Goal: Transaction & Acquisition: Purchase product/service

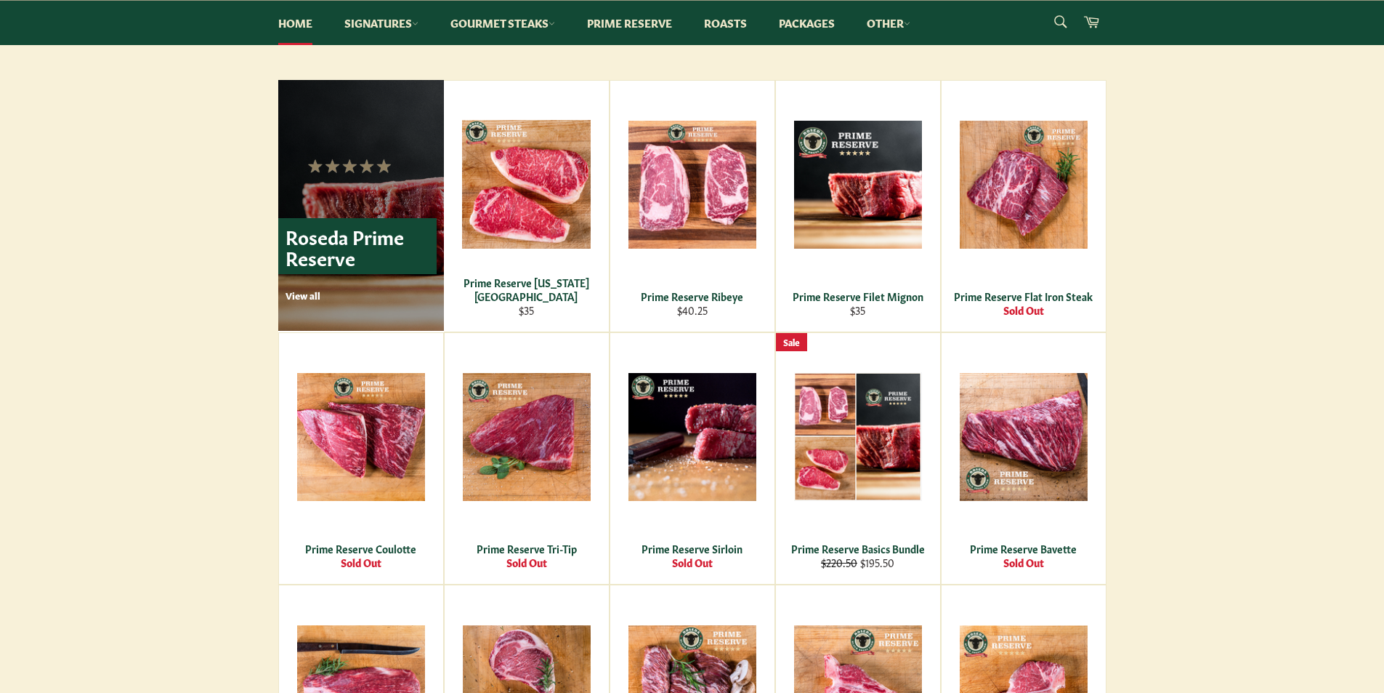
scroll to position [945, 0]
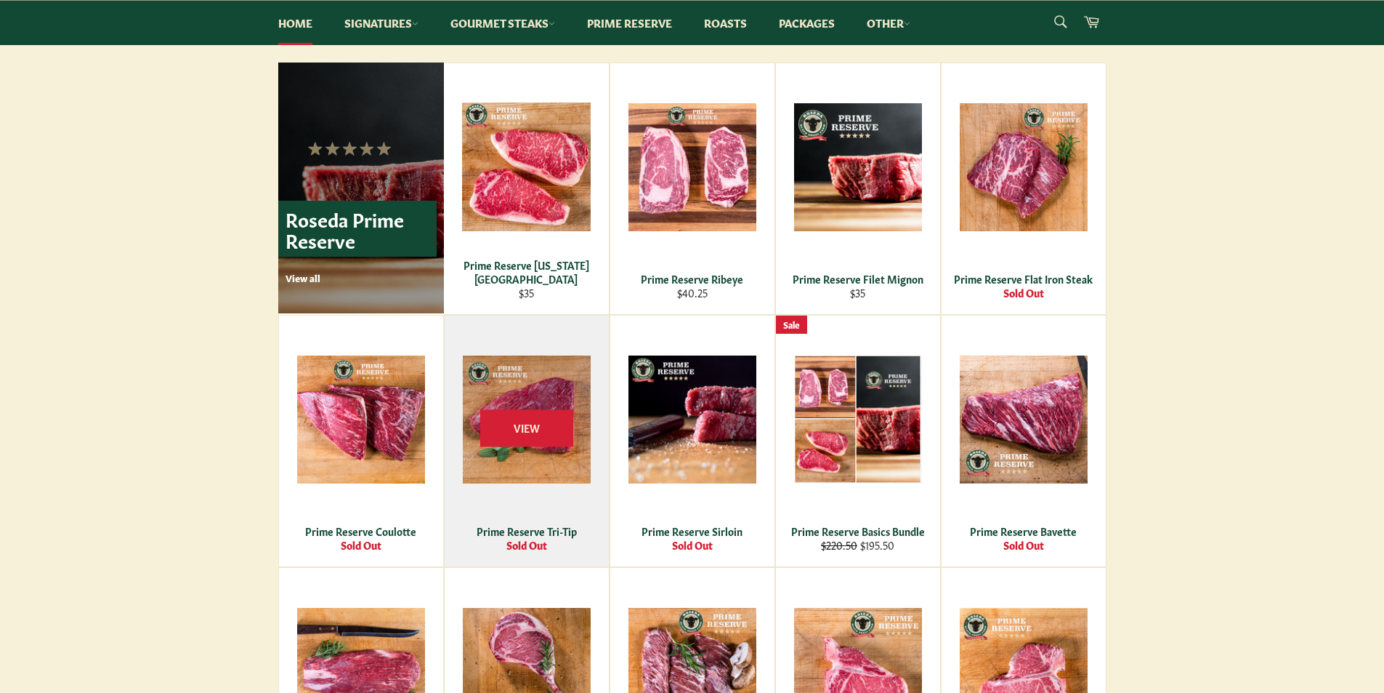
click at [558, 391] on div "View" at bounding box center [527, 440] width 164 height 251
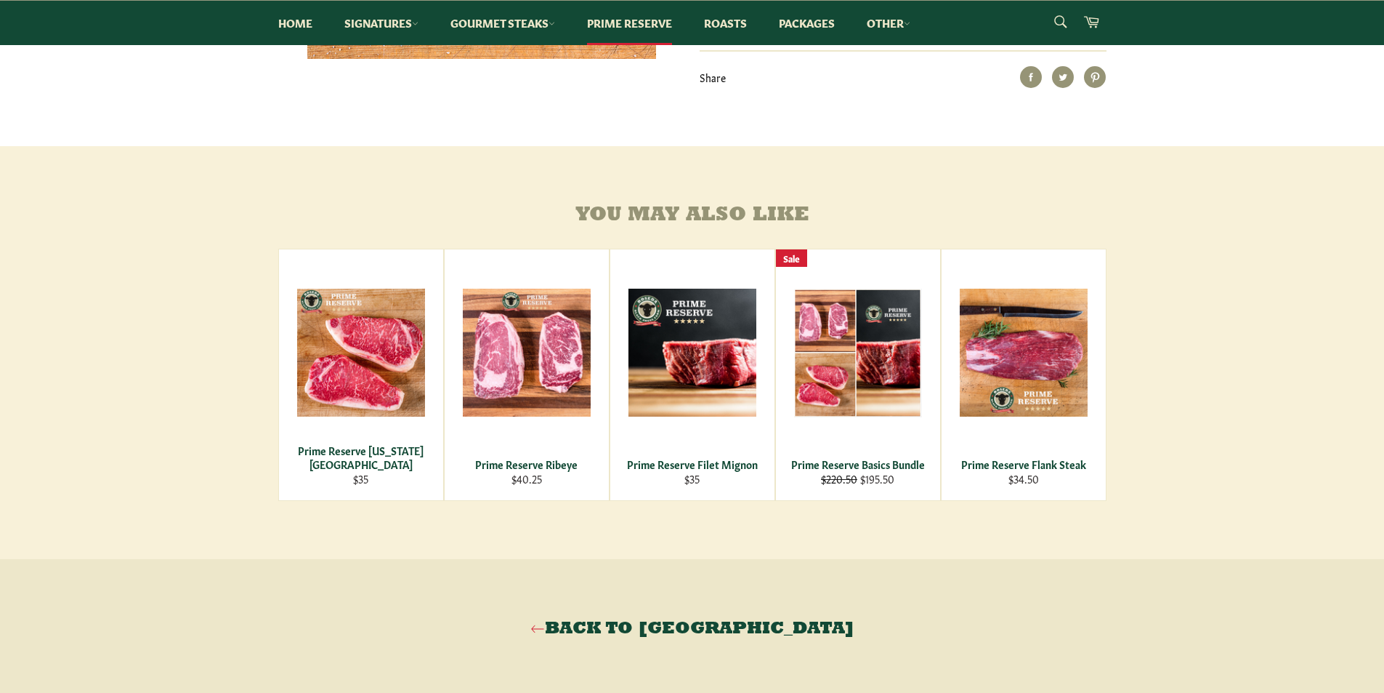
scroll to position [581, 0]
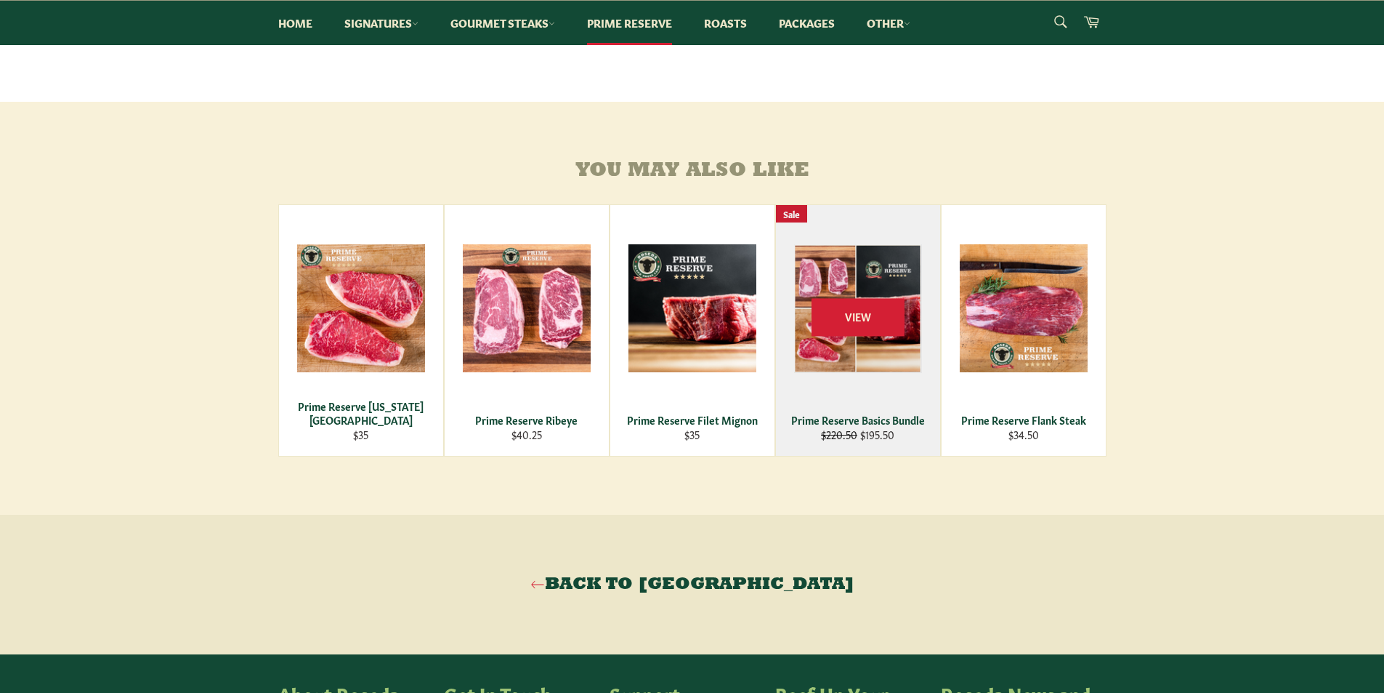
click at [852, 365] on div "View" at bounding box center [858, 330] width 164 height 251
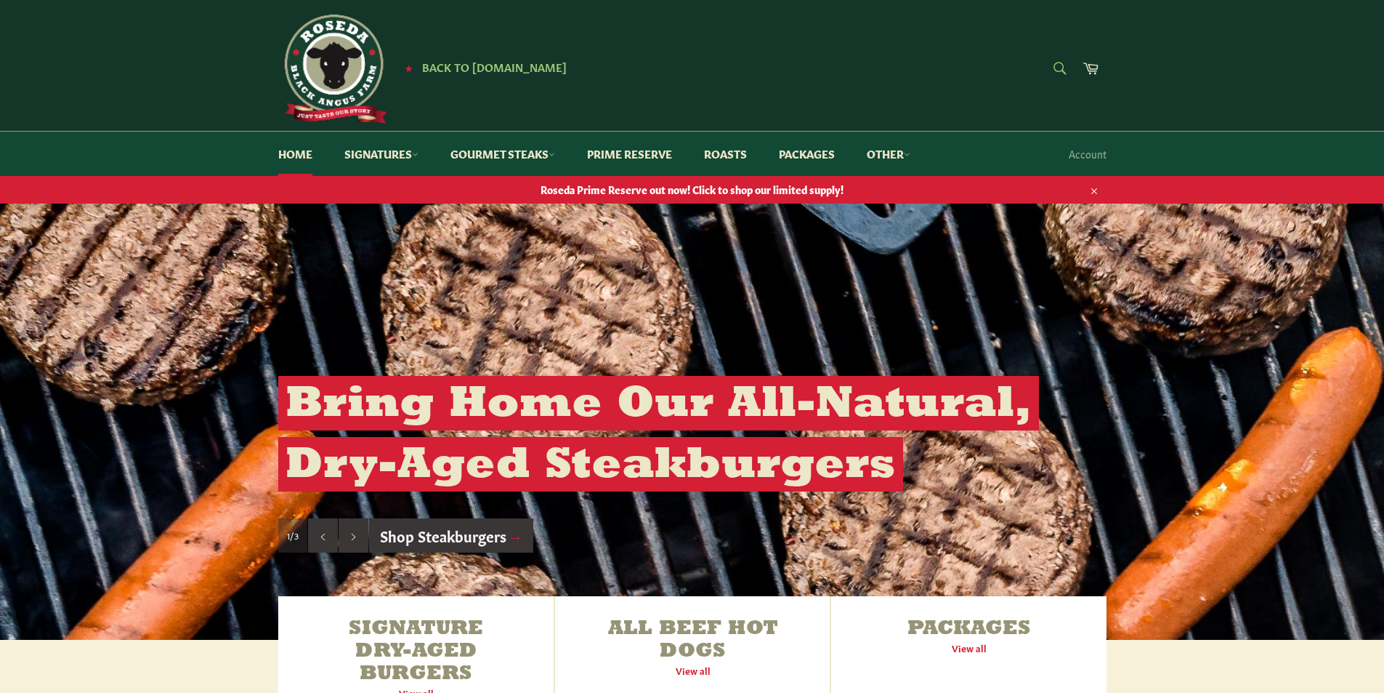
click at [1058, 61] on form "Search Search" at bounding box center [1059, 69] width 33 height 33
type input "tritip"
click at [1062, 63] on icon "submit" at bounding box center [1060, 68] width 16 height 16
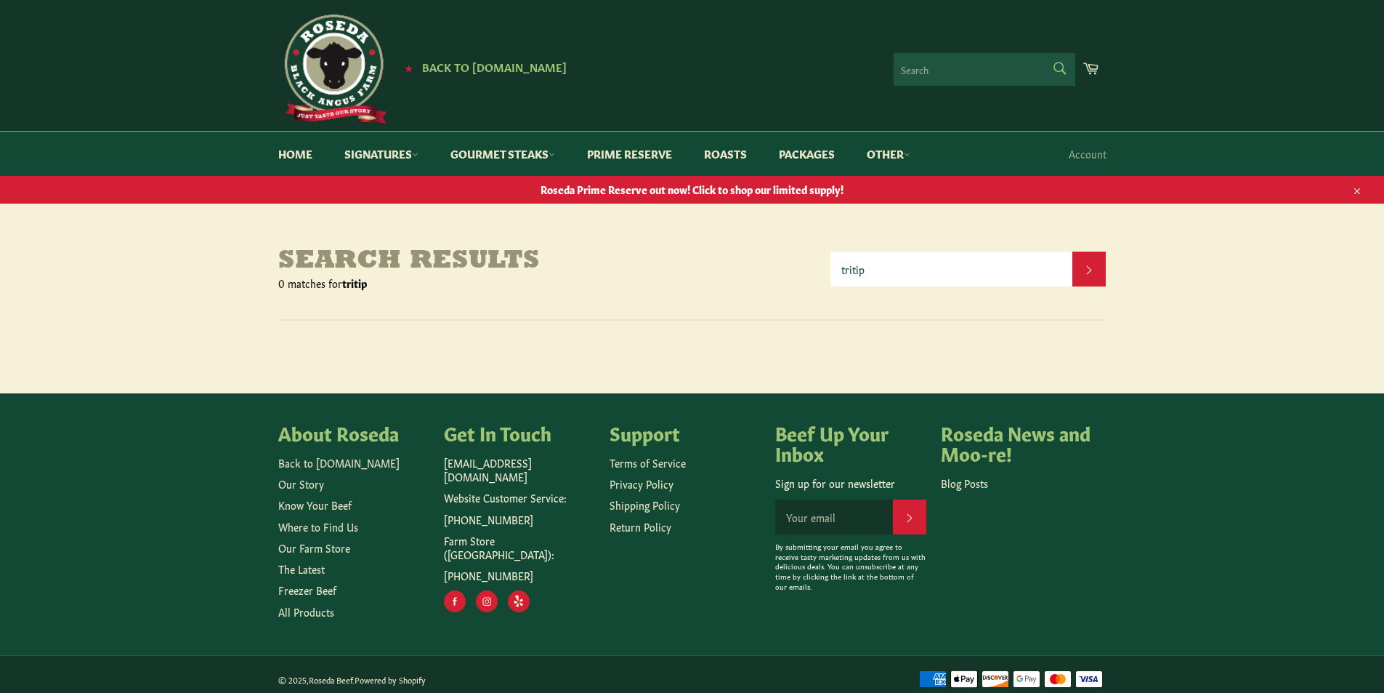
click at [1057, 62] on form "Search Search" at bounding box center [985, 69] width 182 height 33
type input "Tri tip"
click at [1063, 65] on icon "submit" at bounding box center [1060, 68] width 12 height 12
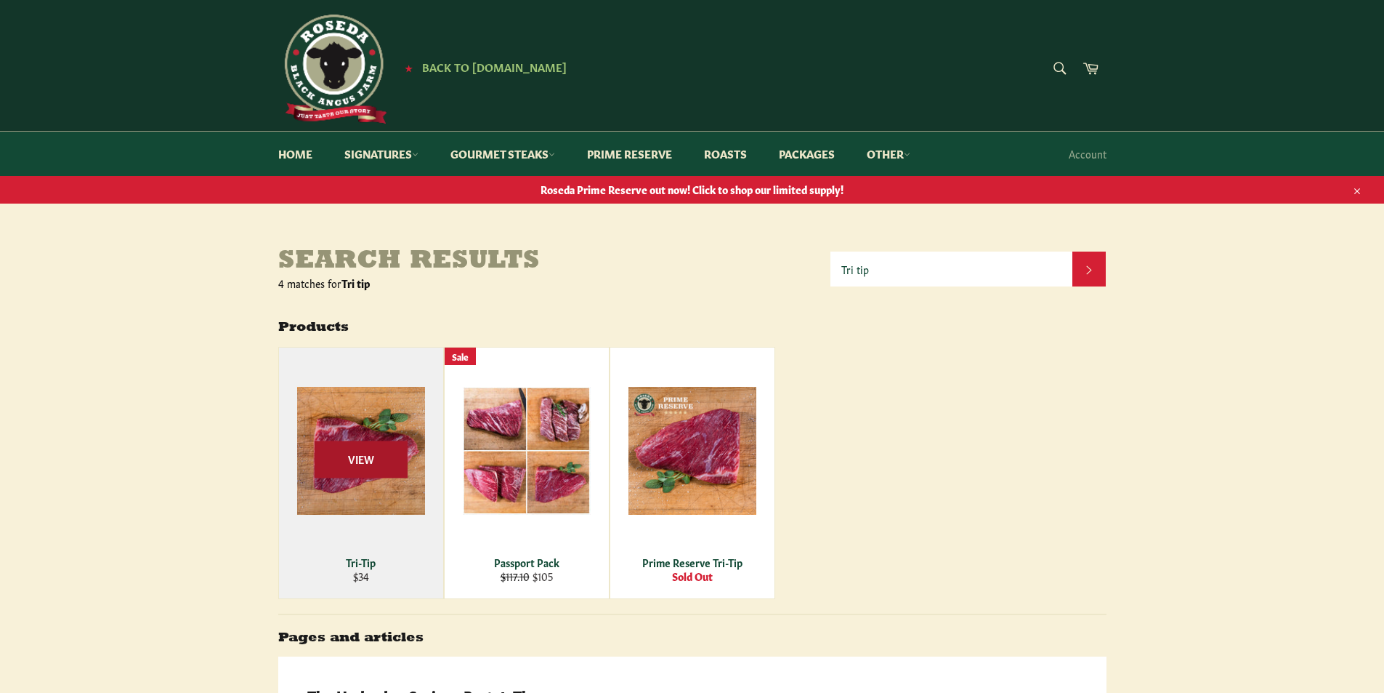
click at [369, 456] on span "View" at bounding box center [361, 459] width 93 height 37
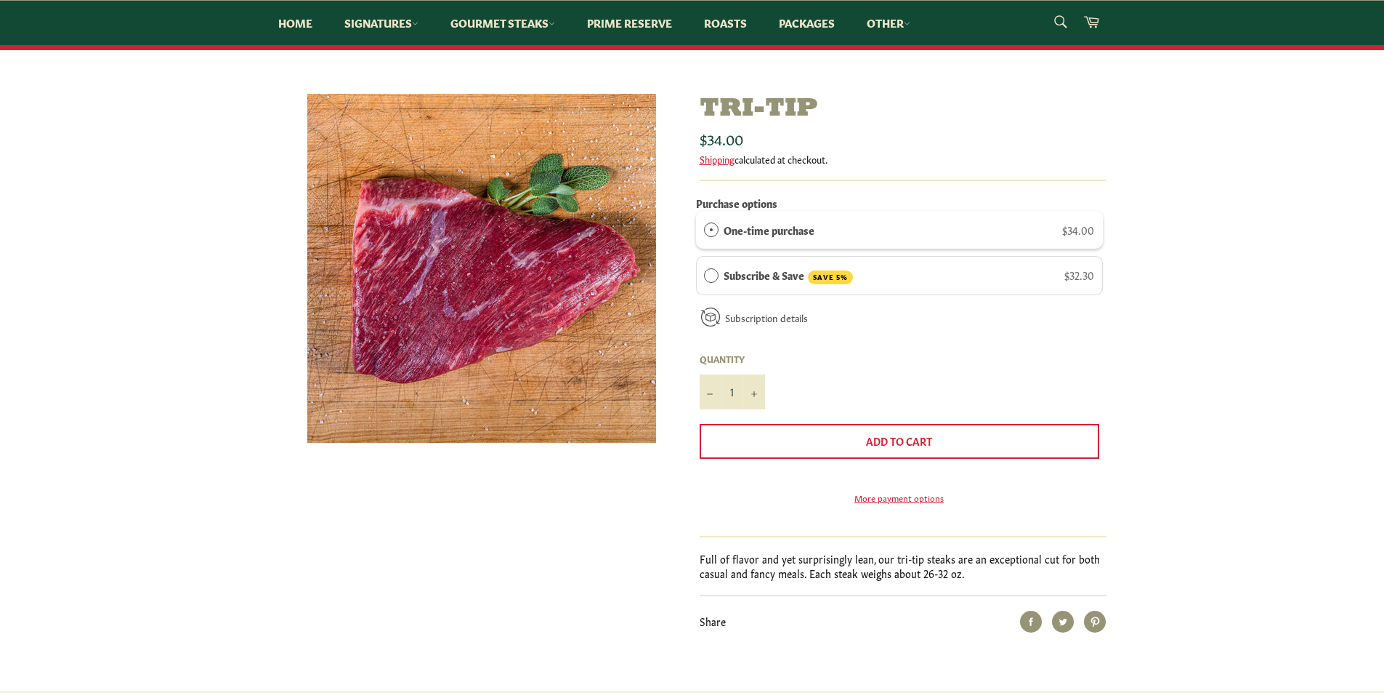
scroll to position [291, 0]
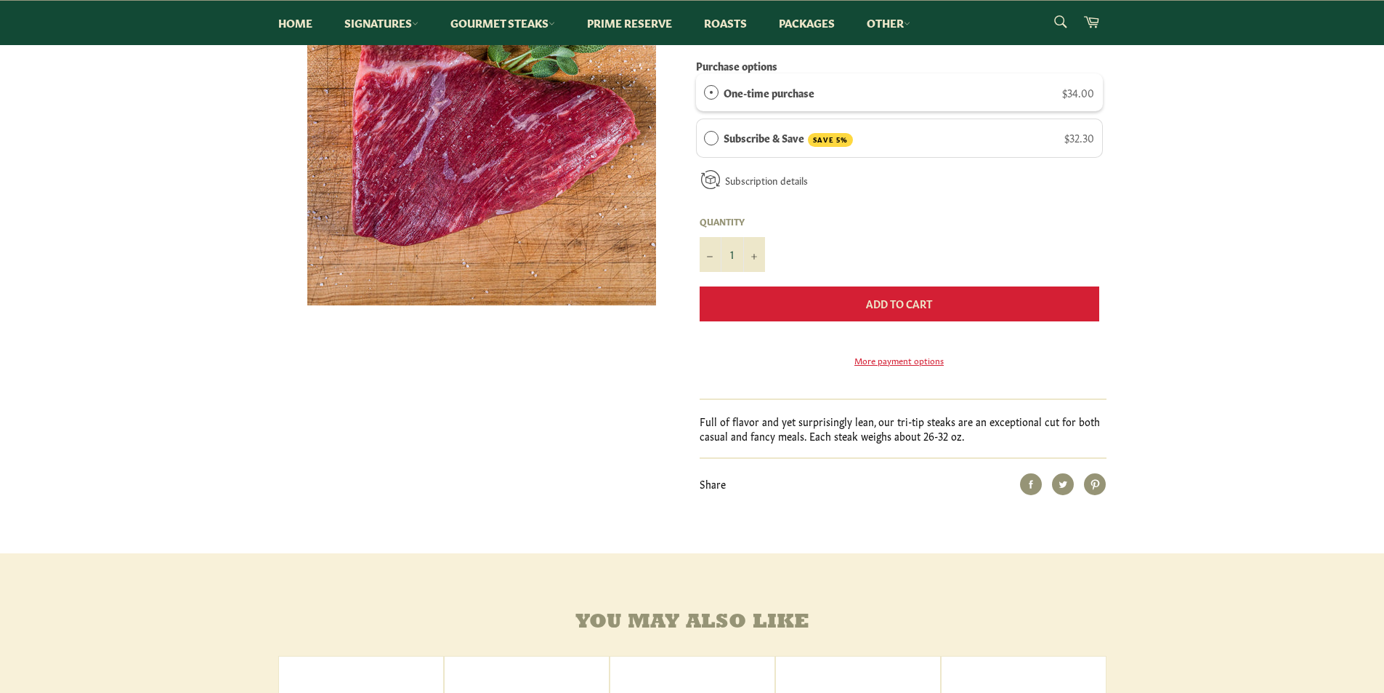
click at [931, 307] on span "Add to Cart" at bounding box center [899, 303] width 66 height 15
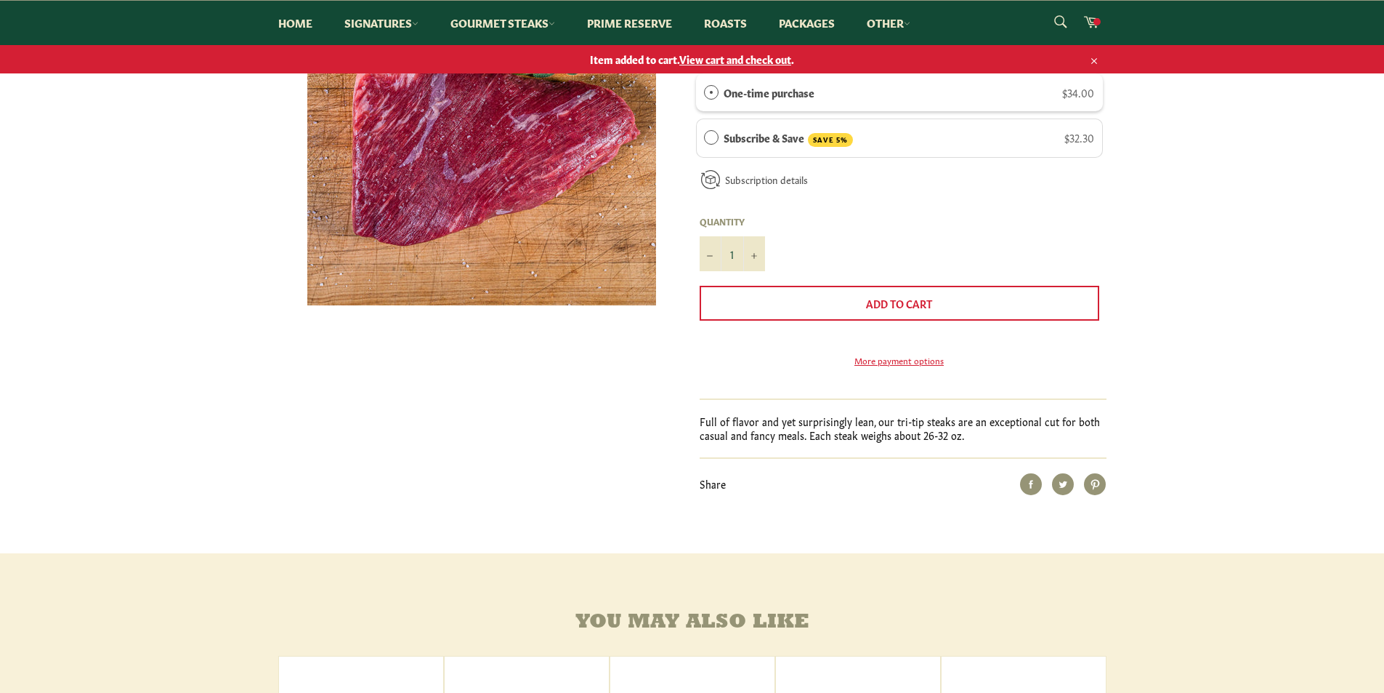
click at [730, 63] on span "View cart and check out" at bounding box center [735, 59] width 112 height 15
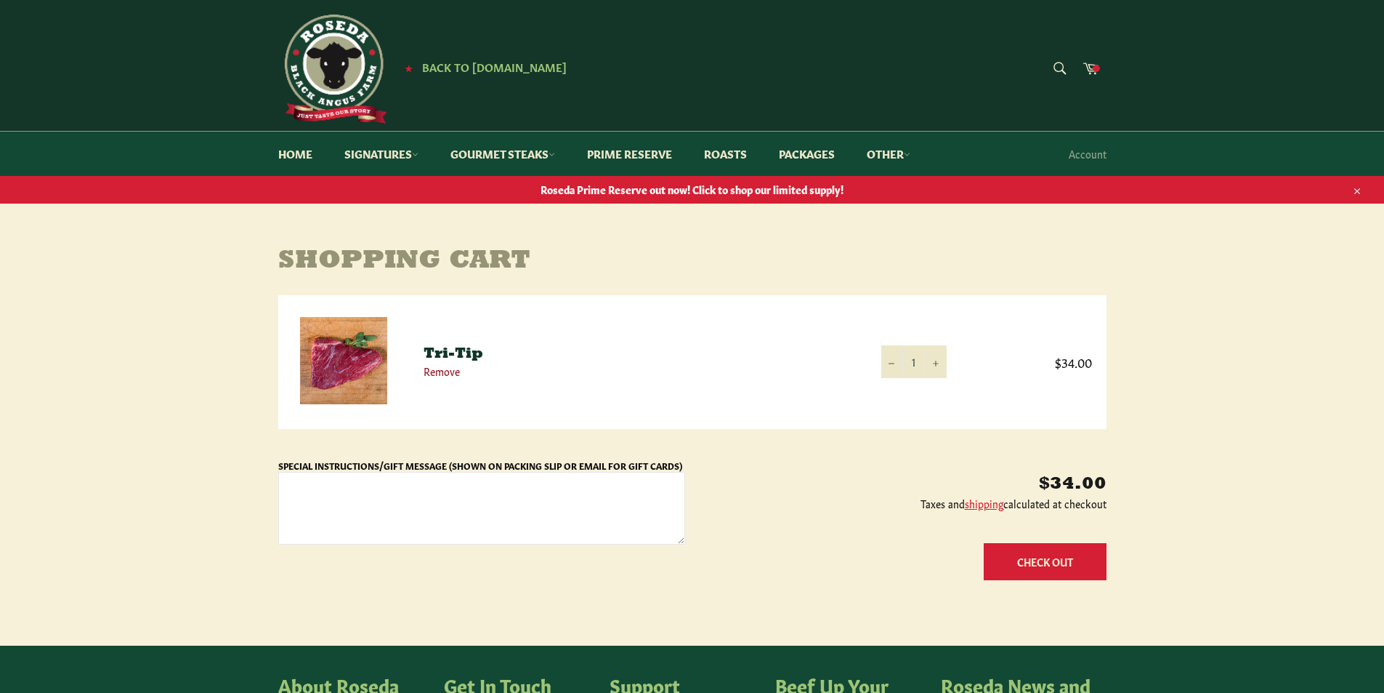
click at [433, 373] on link "Remove" at bounding box center [442, 370] width 36 height 15
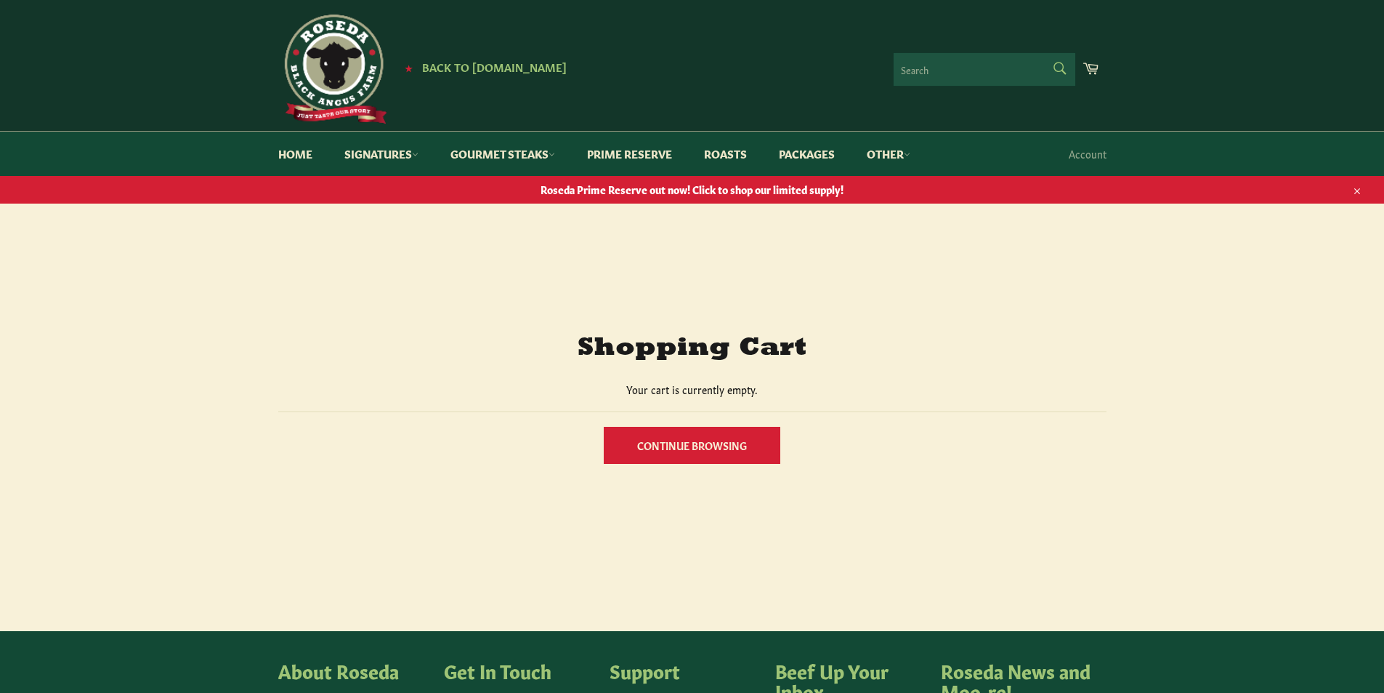
click at [1057, 70] on form "Search Search" at bounding box center [985, 69] width 182 height 33
type input "Brisket"
click at [1057, 70] on icon "submit" at bounding box center [1060, 68] width 12 height 12
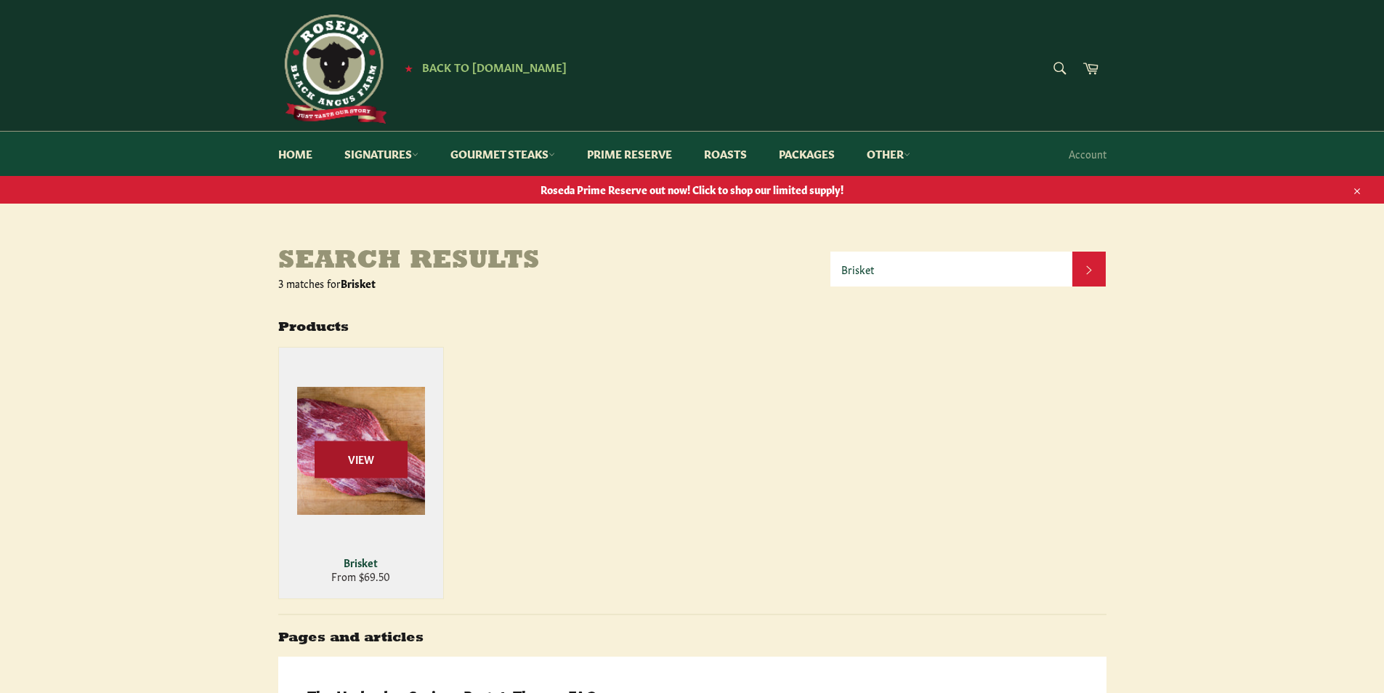
click at [401, 453] on span "View" at bounding box center [361, 459] width 93 height 37
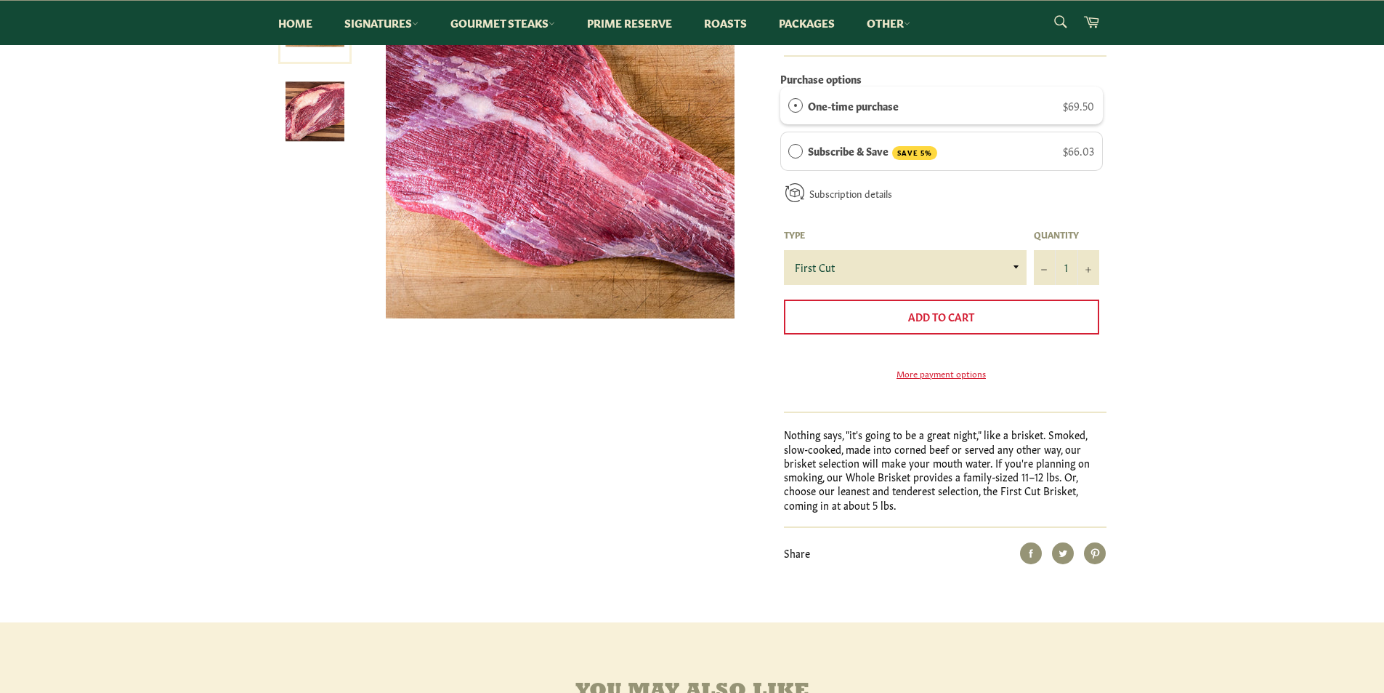
scroll to position [291, 0]
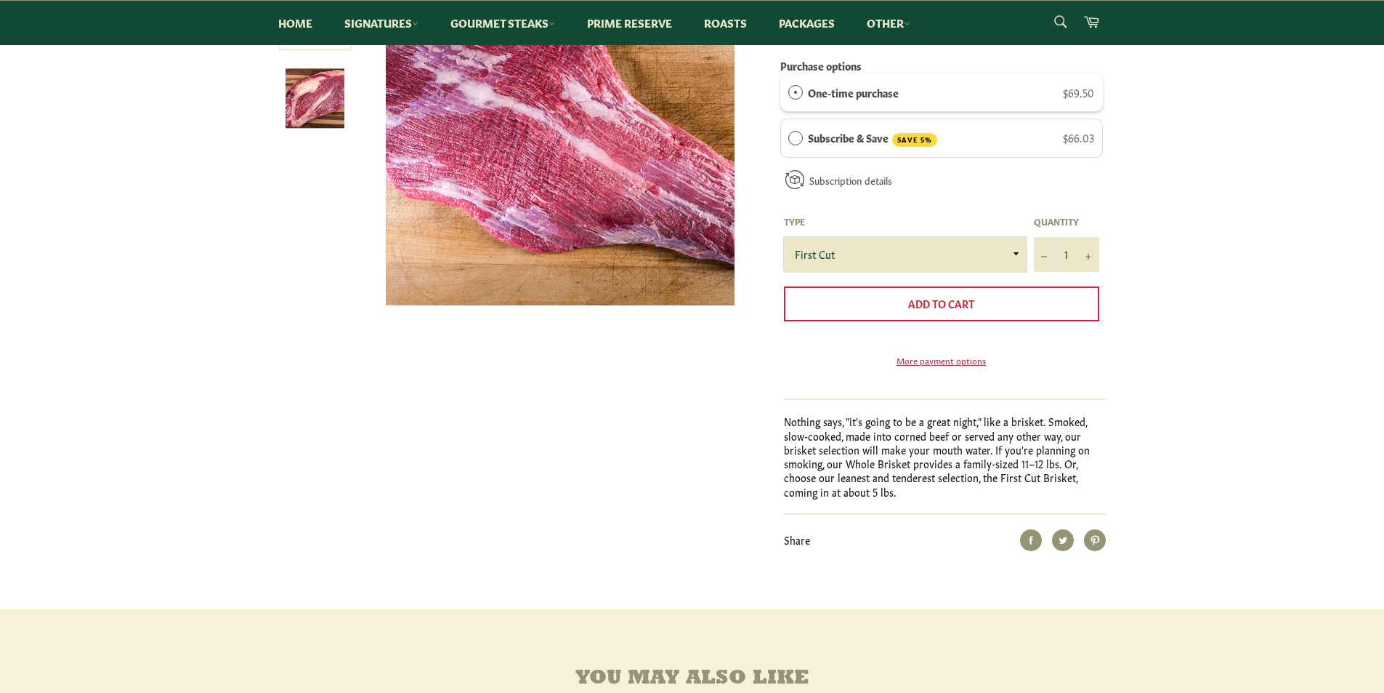
click at [1017, 251] on select "First Cut Whole" at bounding box center [905, 254] width 243 height 35
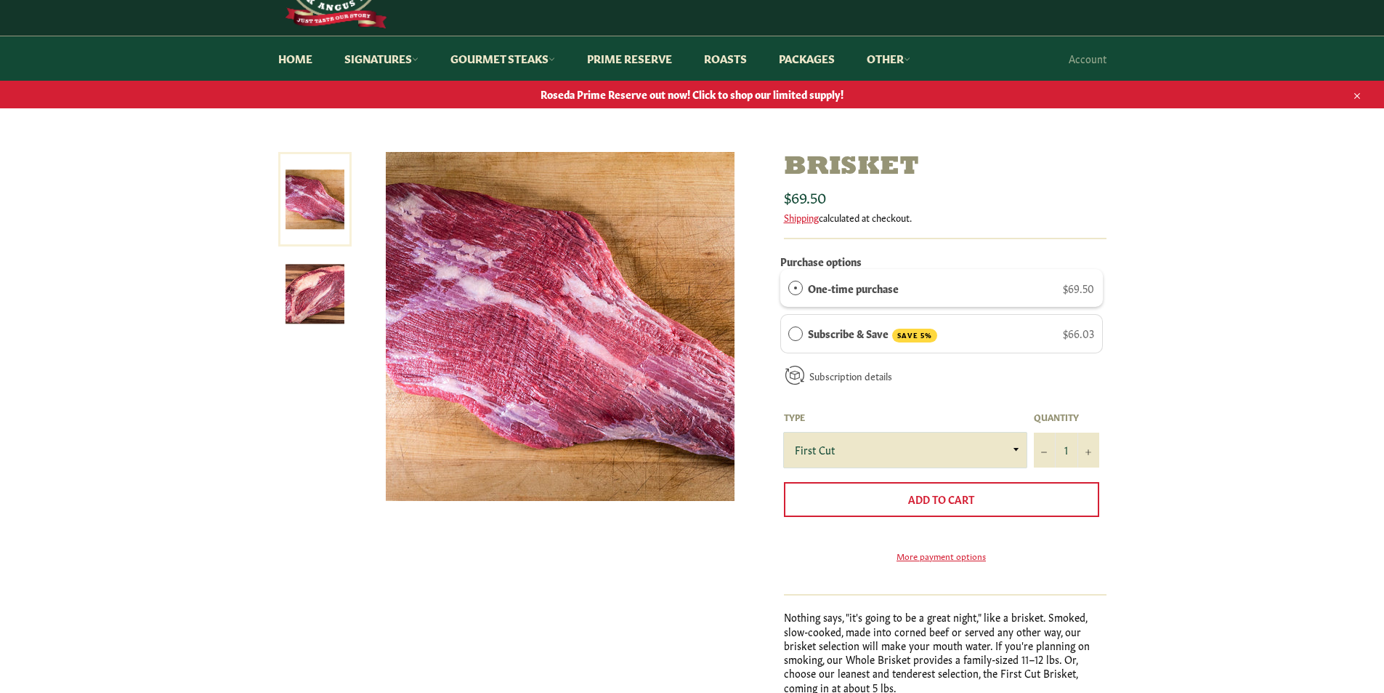
scroll to position [0, 0]
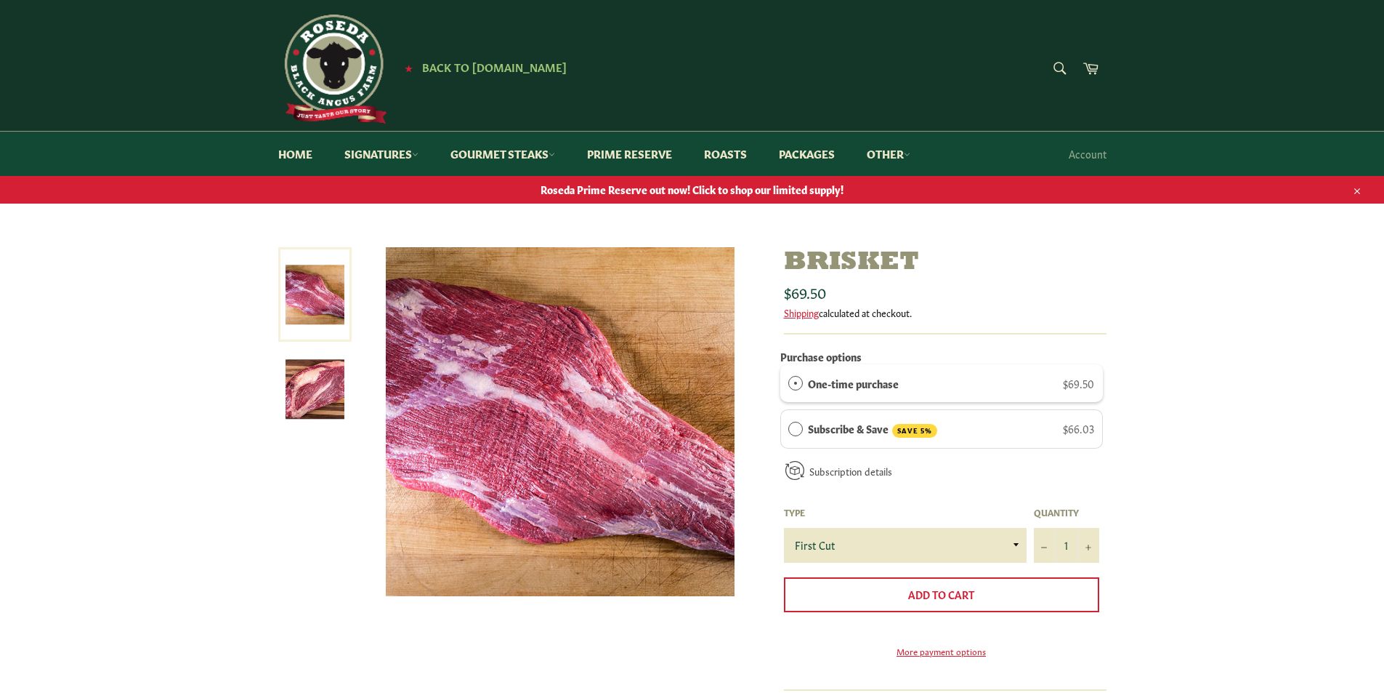
click at [325, 381] on img at bounding box center [315, 389] width 59 height 59
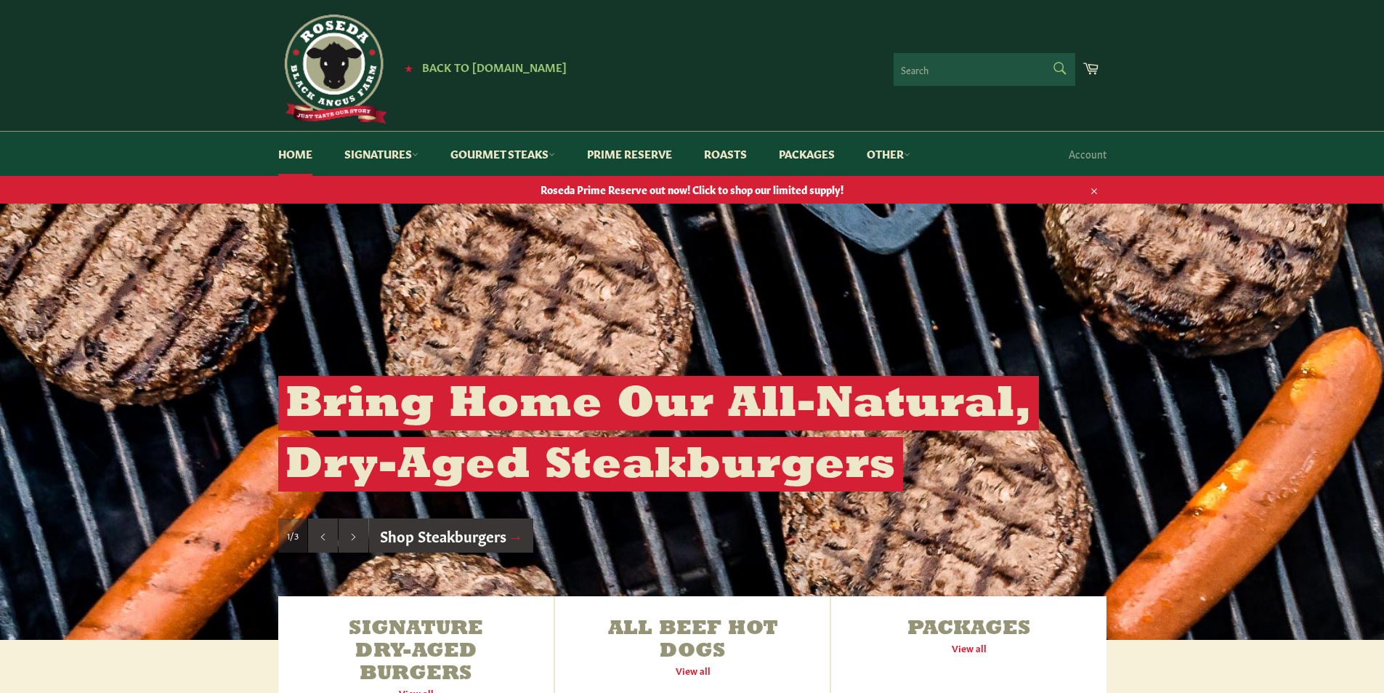
click at [1059, 66] on form "Search Search" at bounding box center [985, 69] width 182 height 33
type input "Tri tip"
click at [1055, 68] on icon "submit" at bounding box center [1060, 68] width 12 height 12
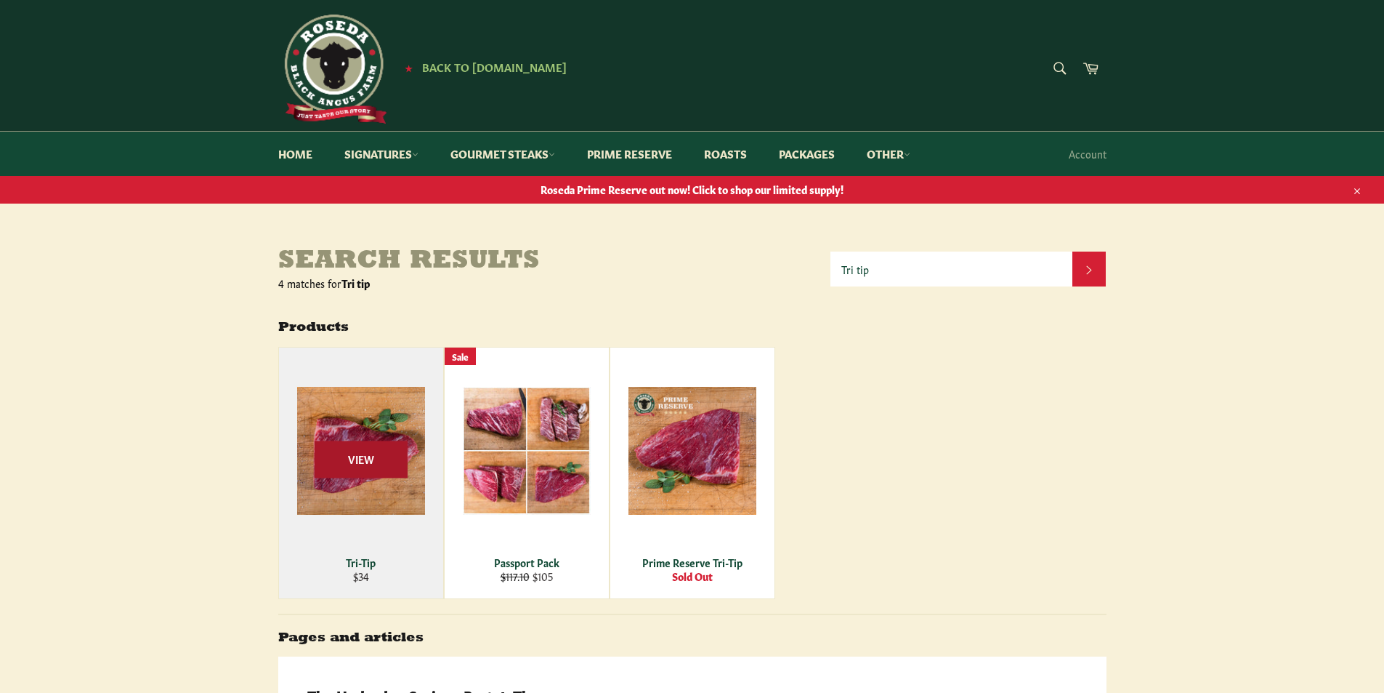
click at [352, 468] on span "View" at bounding box center [361, 459] width 93 height 37
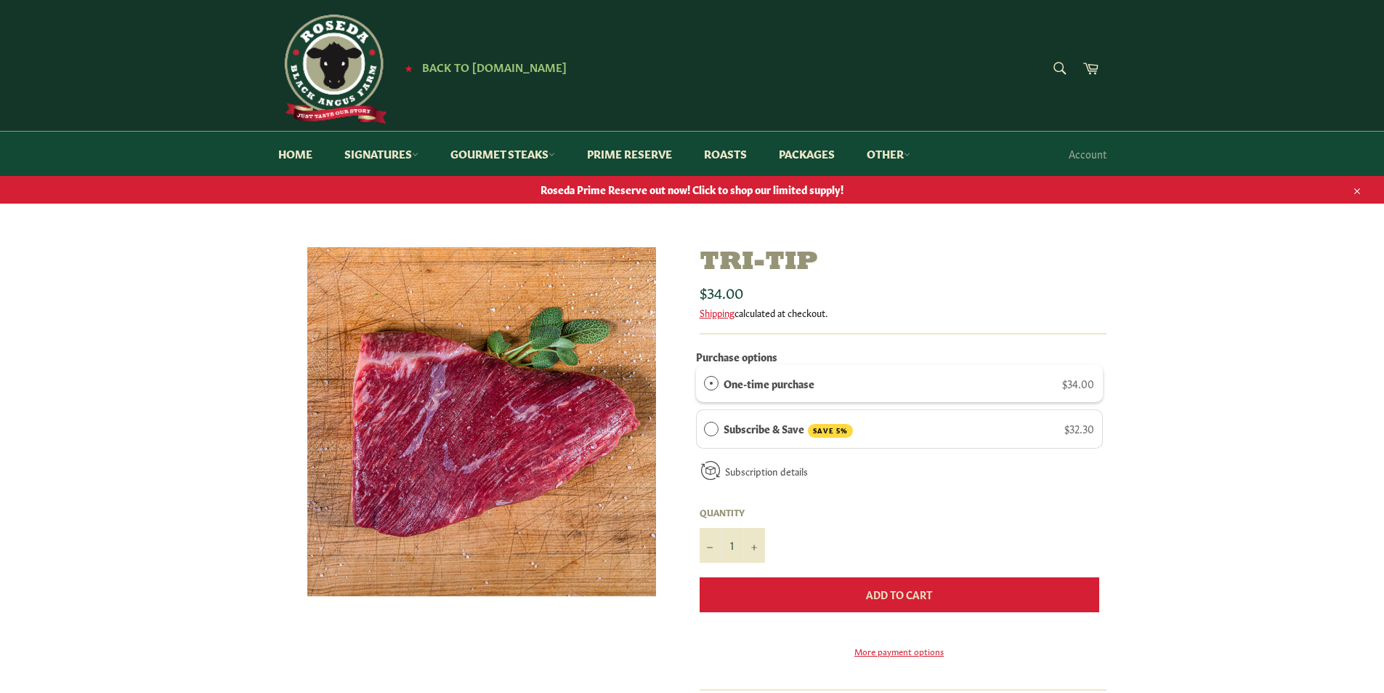
click at [896, 599] on span "Add to Cart" at bounding box center [899, 593] width 66 height 15
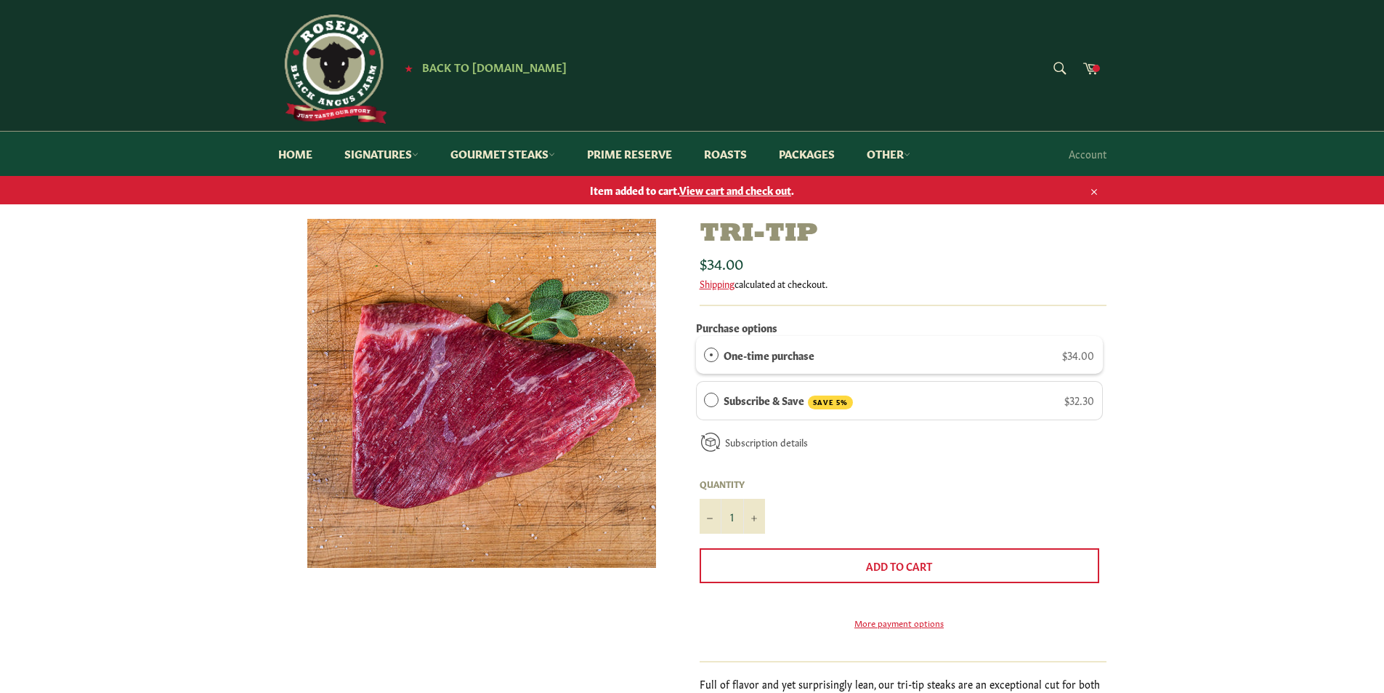
click at [752, 186] on span "View cart and check out" at bounding box center [735, 189] width 112 height 15
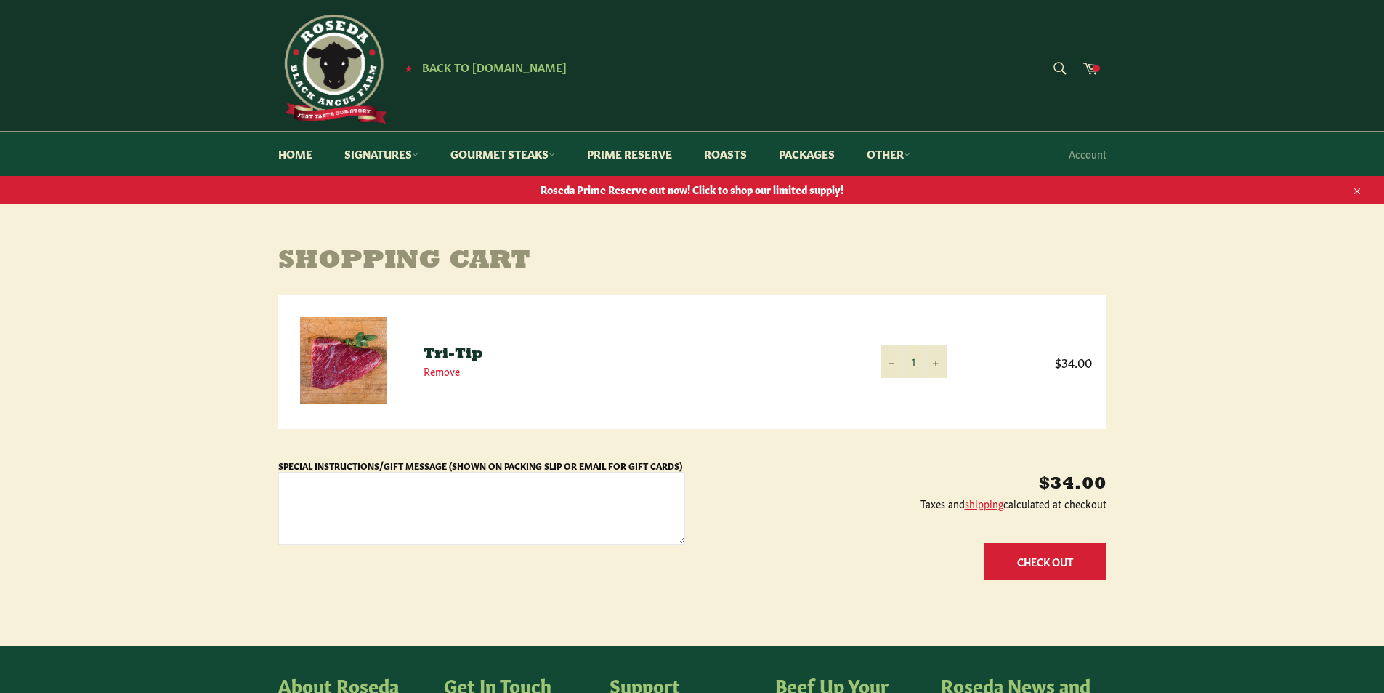
click at [1030, 560] on button "Check Out" at bounding box center [1045, 561] width 123 height 37
